Goal: Information Seeking & Learning: Find specific fact

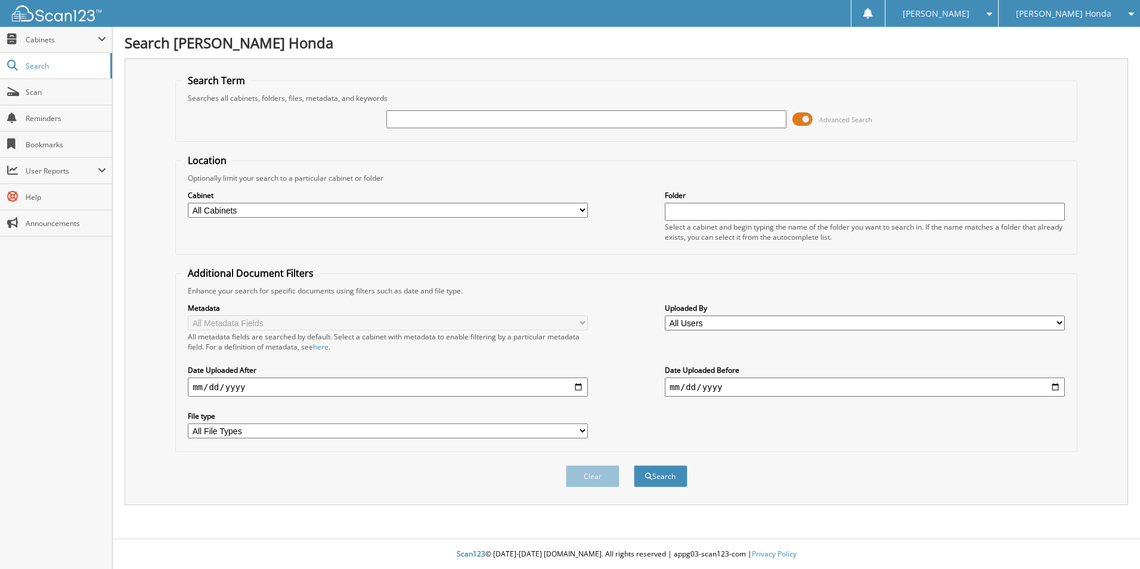
click at [407, 116] on input "text" at bounding box center [586, 119] width 400 height 18
type input "117453"
click at [671, 473] on button "Search" at bounding box center [661, 476] width 54 height 22
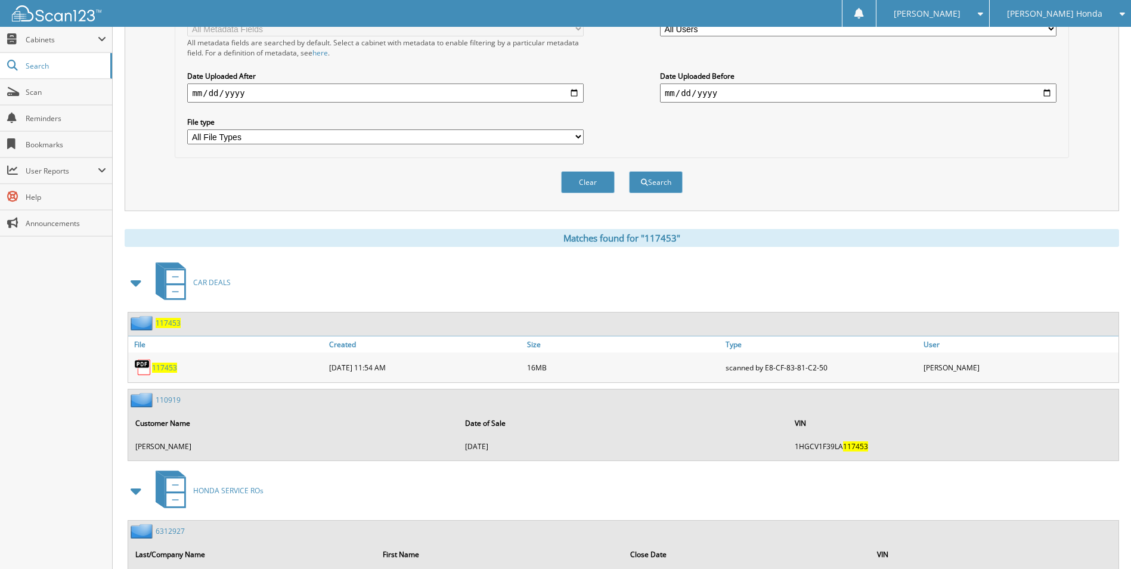
scroll to position [298, 0]
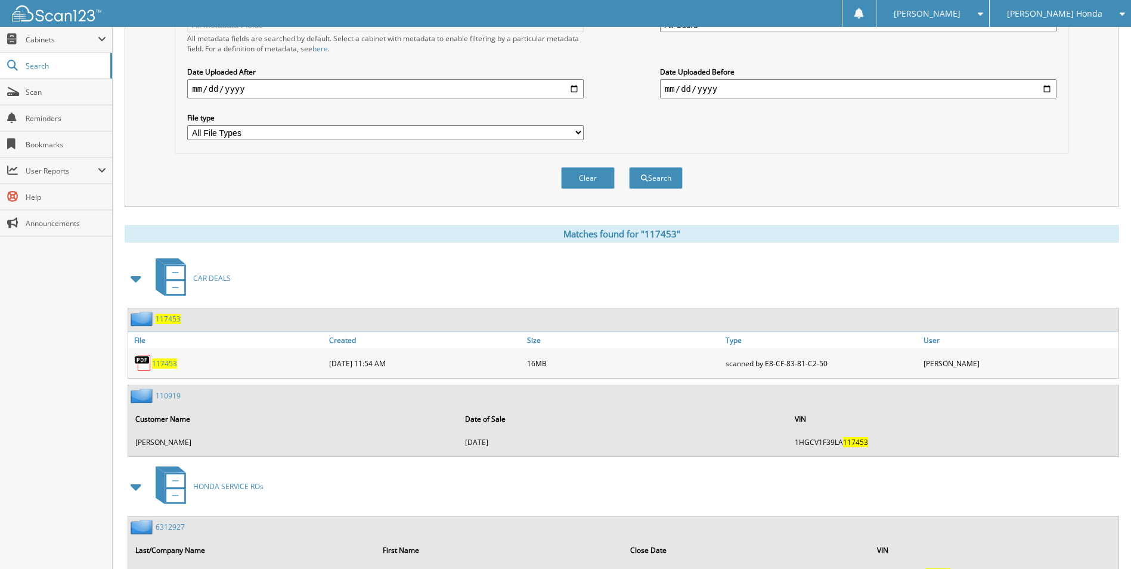
click at [163, 365] on span "117453" at bounding box center [164, 363] width 25 height 10
